Goal: Task Accomplishment & Management: Complete application form

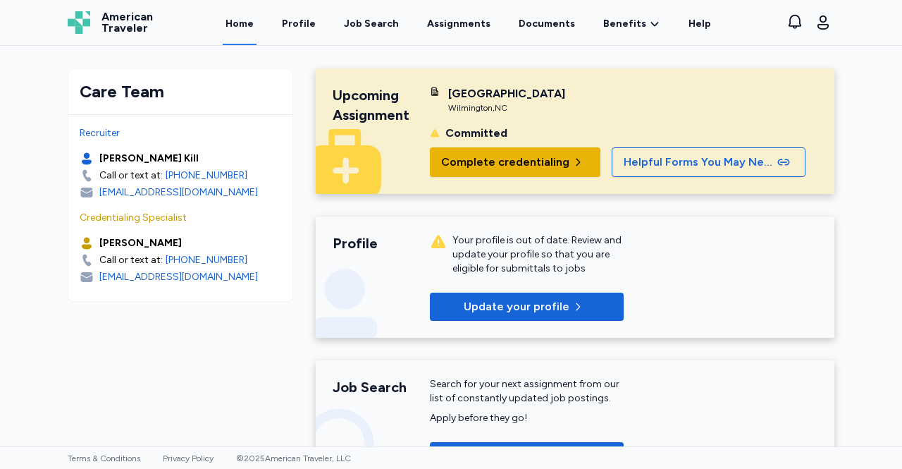
click at [521, 170] on span "Complete credentialing" at bounding box center [505, 162] width 128 height 17
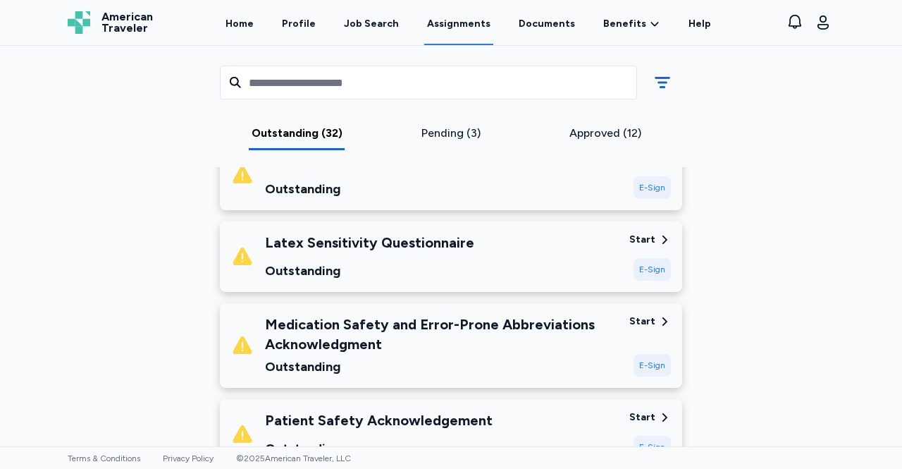
scroll to position [235, 0]
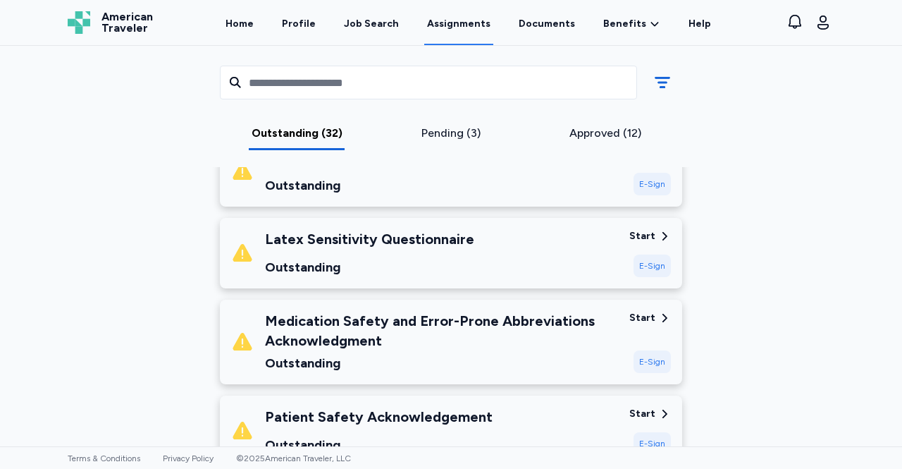
click at [653, 264] on div "E-Sign" at bounding box center [651, 265] width 37 height 23
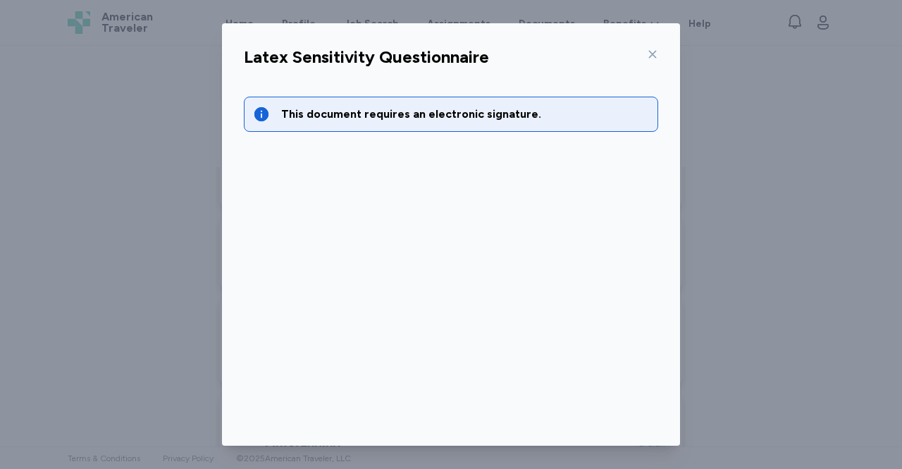
scroll to position [71, 0]
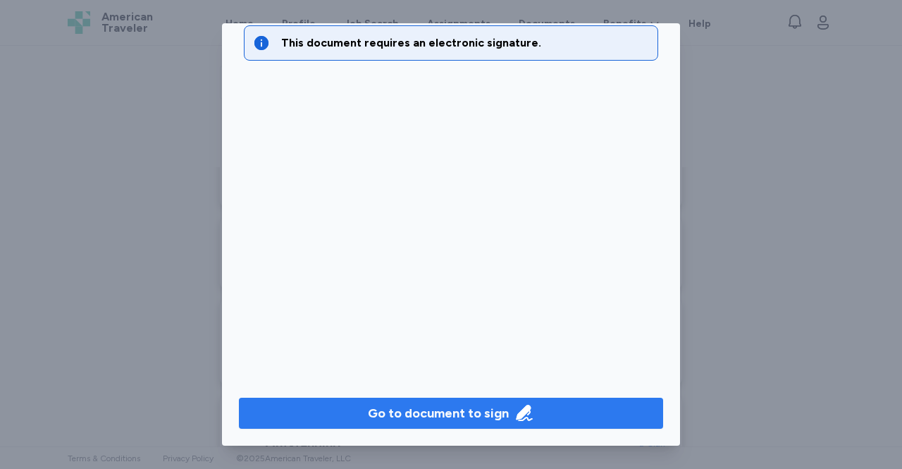
click at [485, 414] on div "Go to document to sign" at bounding box center [438, 413] width 141 height 20
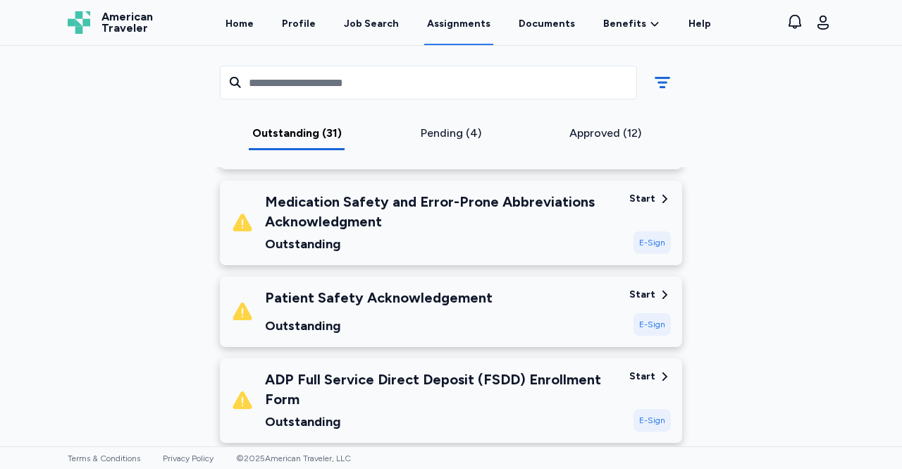
scroll to position [355, 0]
click at [435, 289] on div "Patient Safety Acknowledgement" at bounding box center [379, 297] width 228 height 20
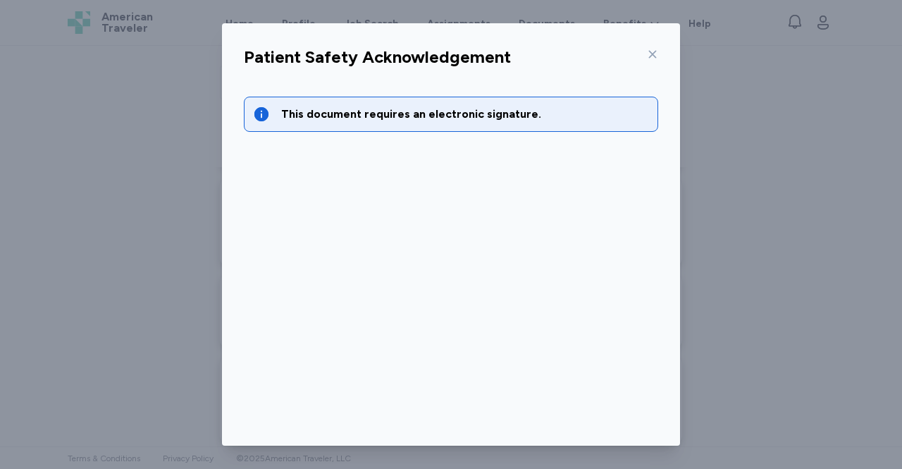
scroll to position [71, 0]
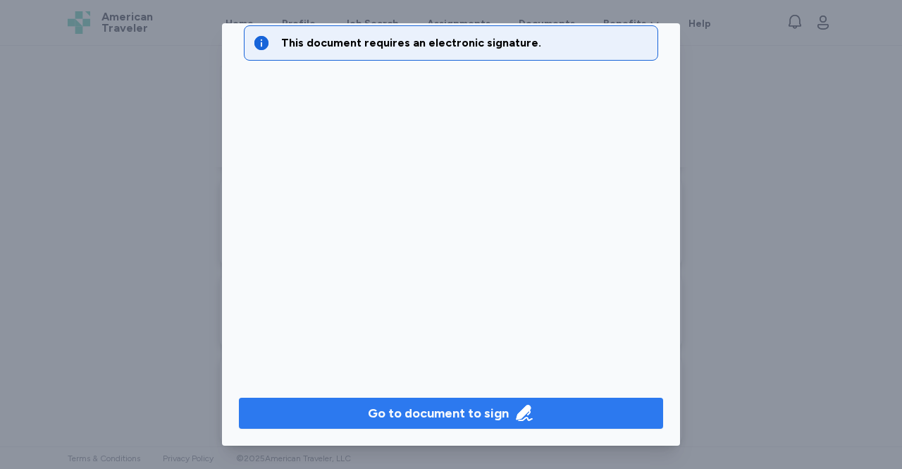
click at [554, 409] on span "Go to document to sign" at bounding box center [451, 413] width 402 height 20
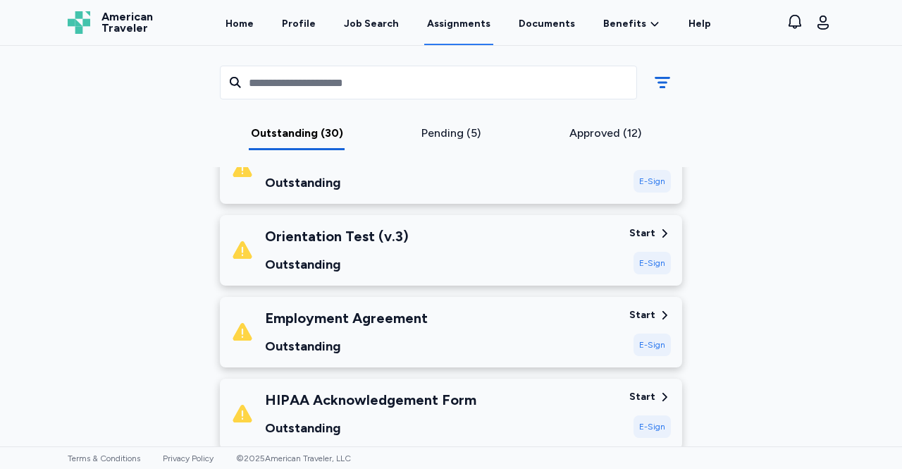
scroll to position [907, 0]
click at [643, 415] on div "E-Sign" at bounding box center [651, 425] width 37 height 23
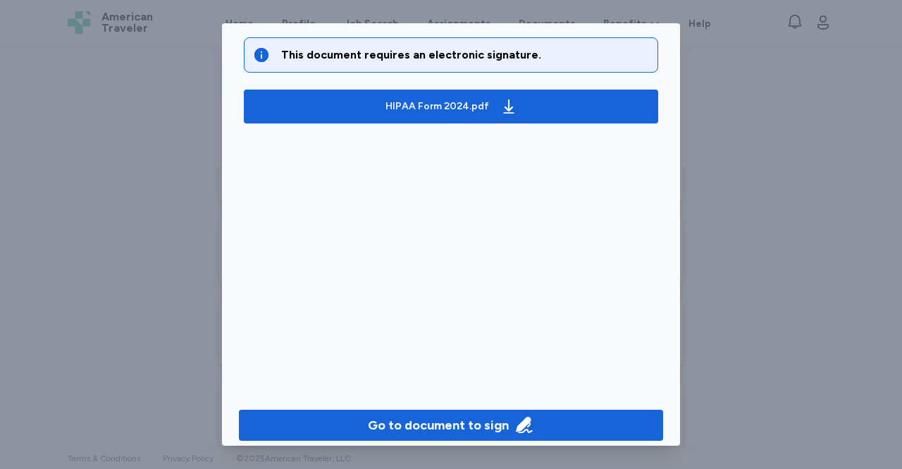
scroll to position [71, 0]
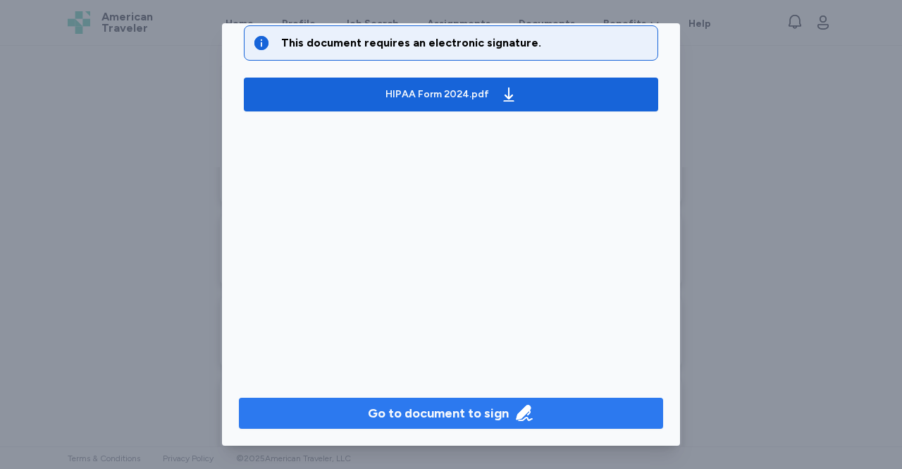
click at [516, 413] on icon "button" at bounding box center [524, 412] width 16 height 16
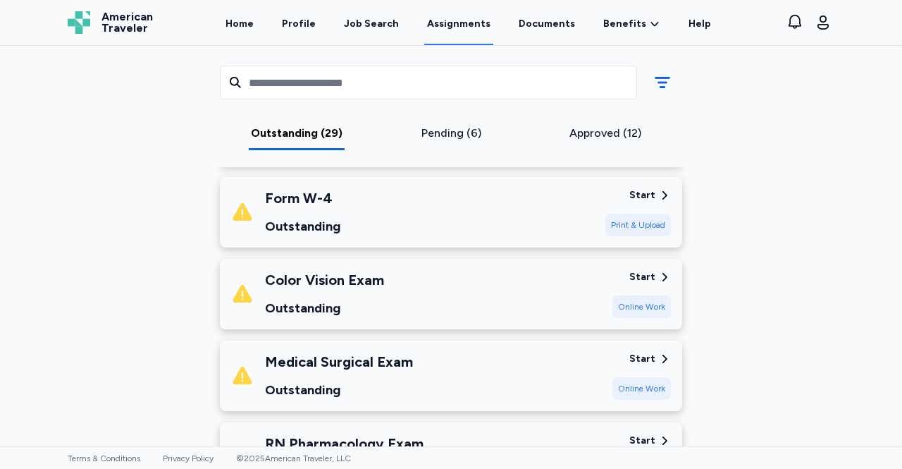
scroll to position [2022, 0]
click at [643, 267] on div "Color Vision Exam Outstanding Start Online Work" at bounding box center [451, 293] width 462 height 70
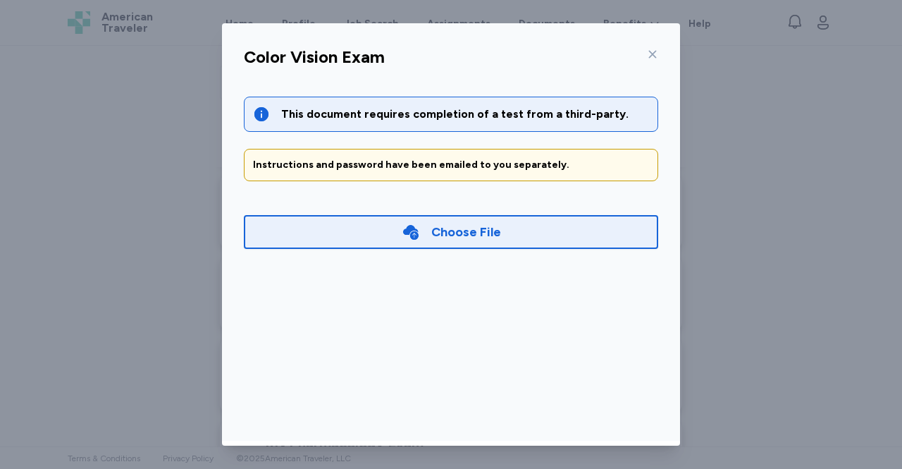
click at [649, 54] on icon at bounding box center [653, 55] width 8 height 8
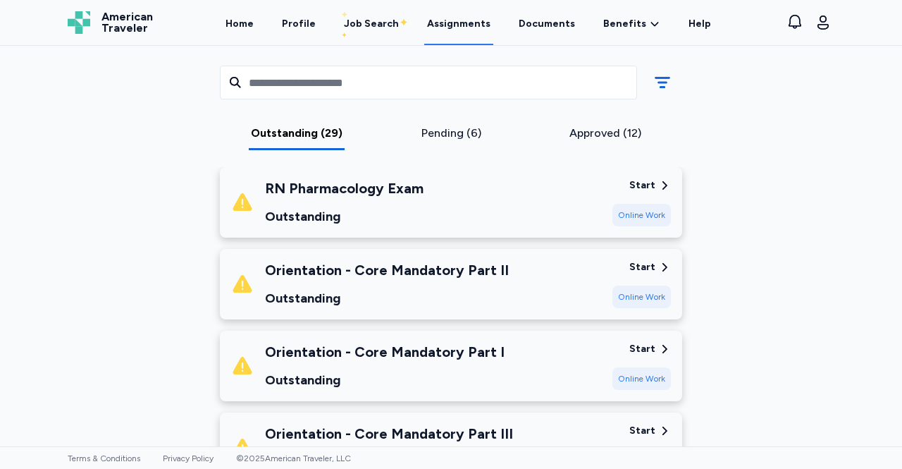
scroll to position [2277, 0]
click at [647, 257] on div "Orientation - Core Mandatory Part II Outstanding Start Online Work" at bounding box center [451, 283] width 462 height 70
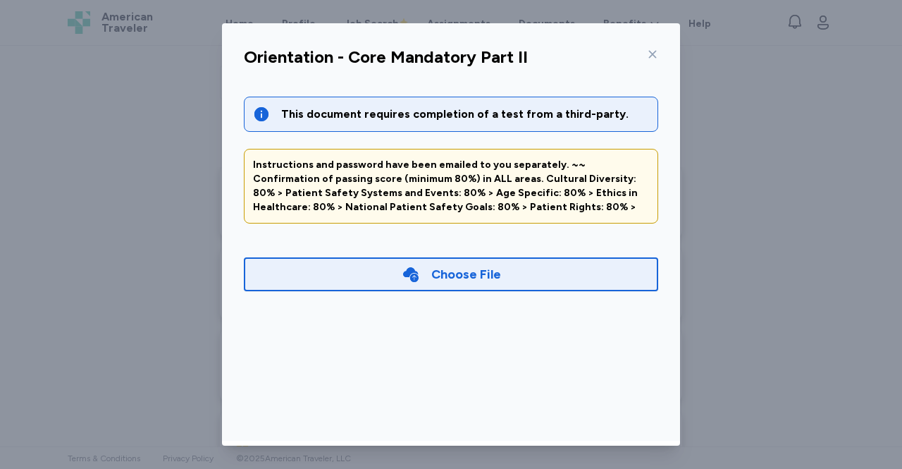
click at [647, 56] on icon at bounding box center [652, 54] width 11 height 11
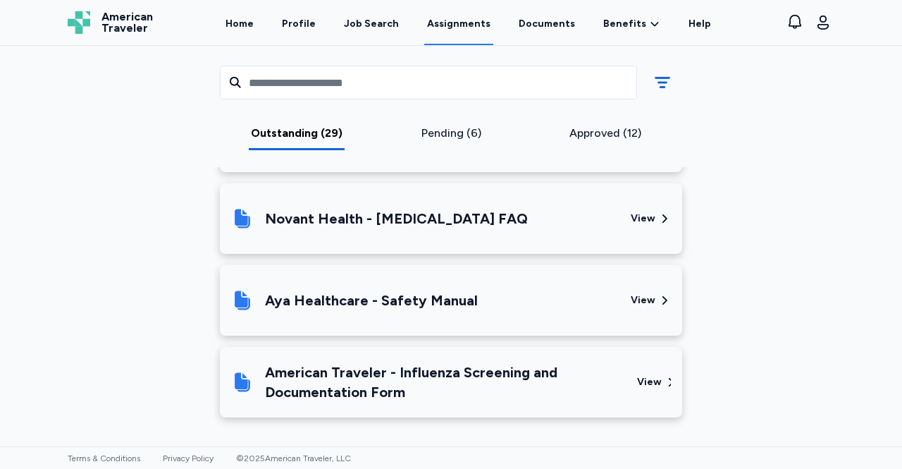
scroll to position [3199, 0]
